Goal: Register for event/course

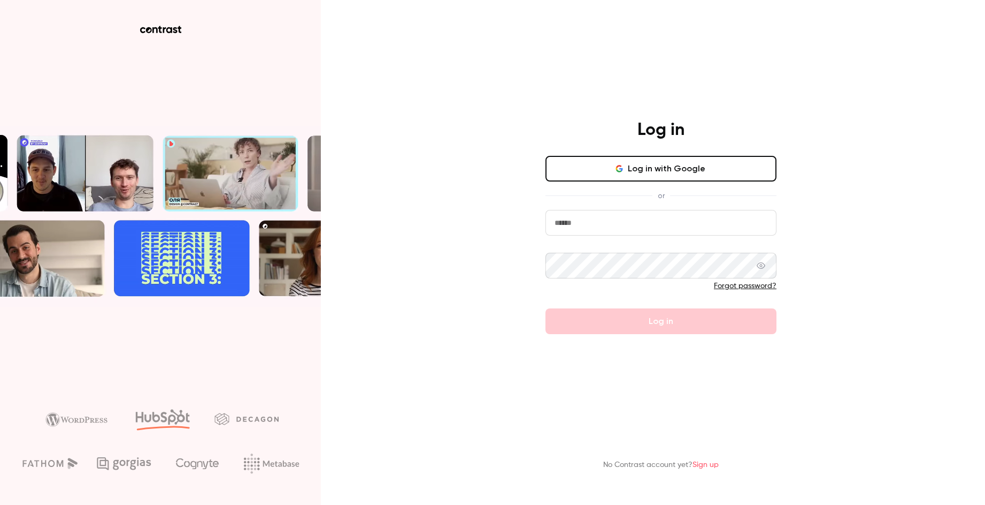
click at [637, 167] on button "Log in with Google" at bounding box center [661, 169] width 231 height 26
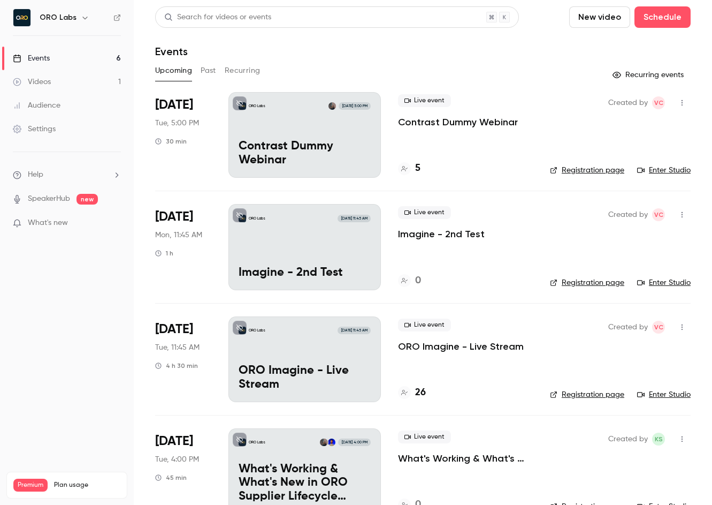
click at [301, 348] on div "ORO Labs [DATE] 11:45 AM ORO Imagine - Live Stream" at bounding box center [304, 359] width 152 height 86
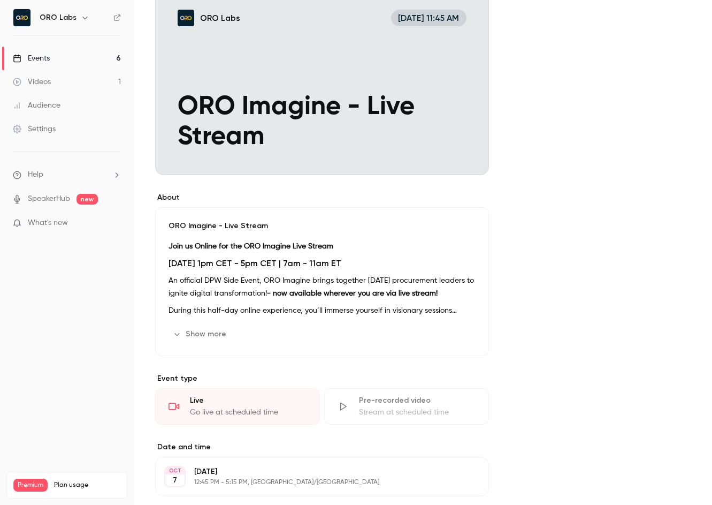
scroll to position [256, 0]
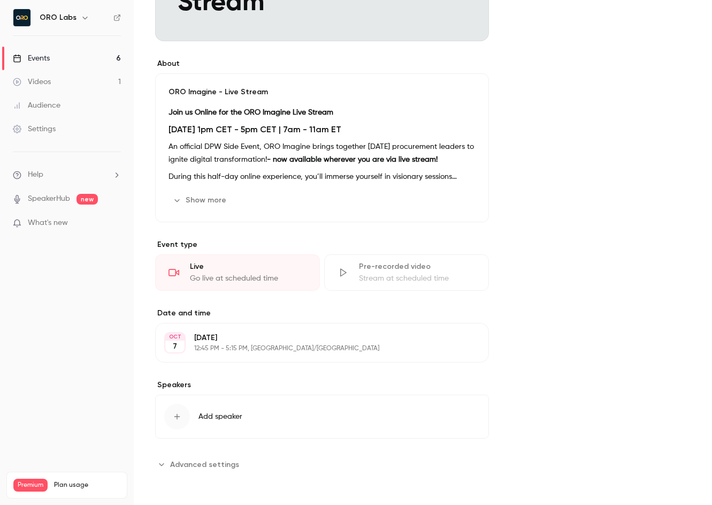
click at [208, 201] on button "Show more" at bounding box center [201, 200] width 64 height 17
